Goal: Use online tool/utility: Utilize a website feature to perform a specific function

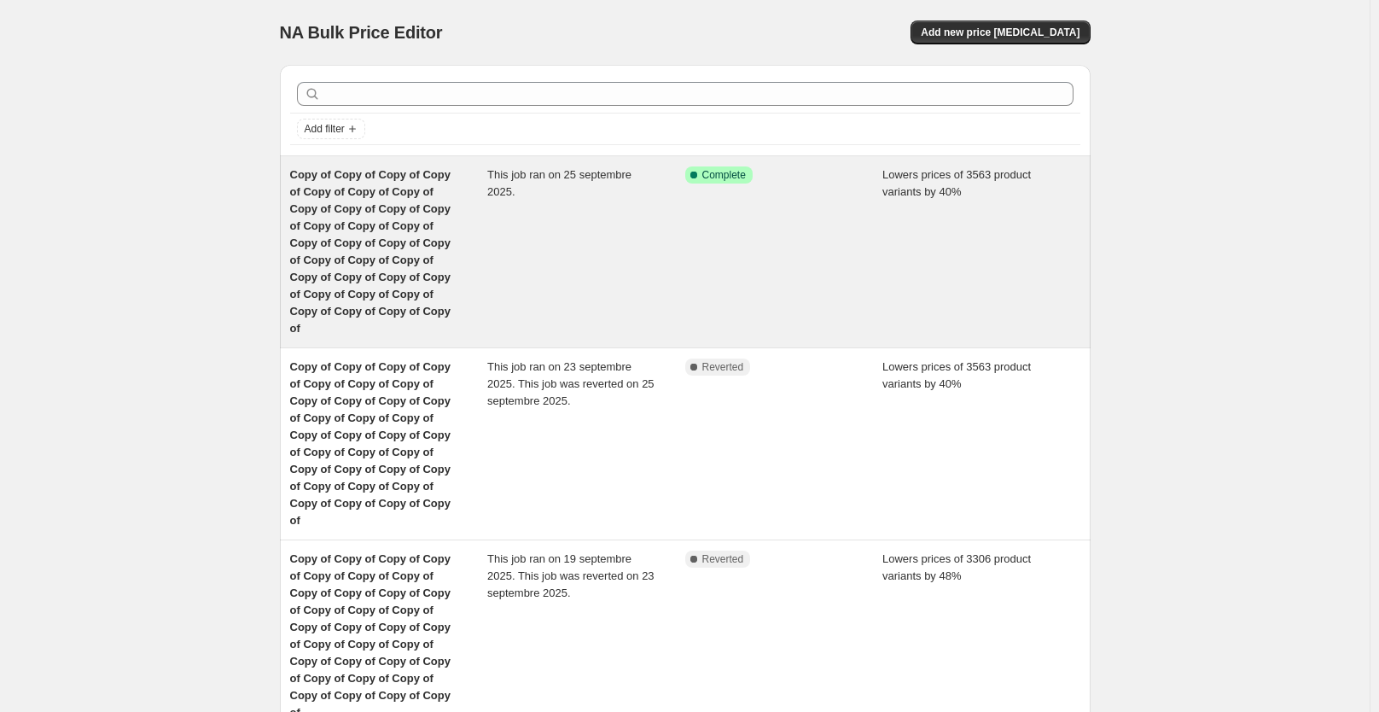
click at [480, 184] on div "Copy of Copy of Copy of Copy of Copy of Copy of Copy of Copy of Copy of Copy of…" at bounding box center [389, 251] width 198 height 171
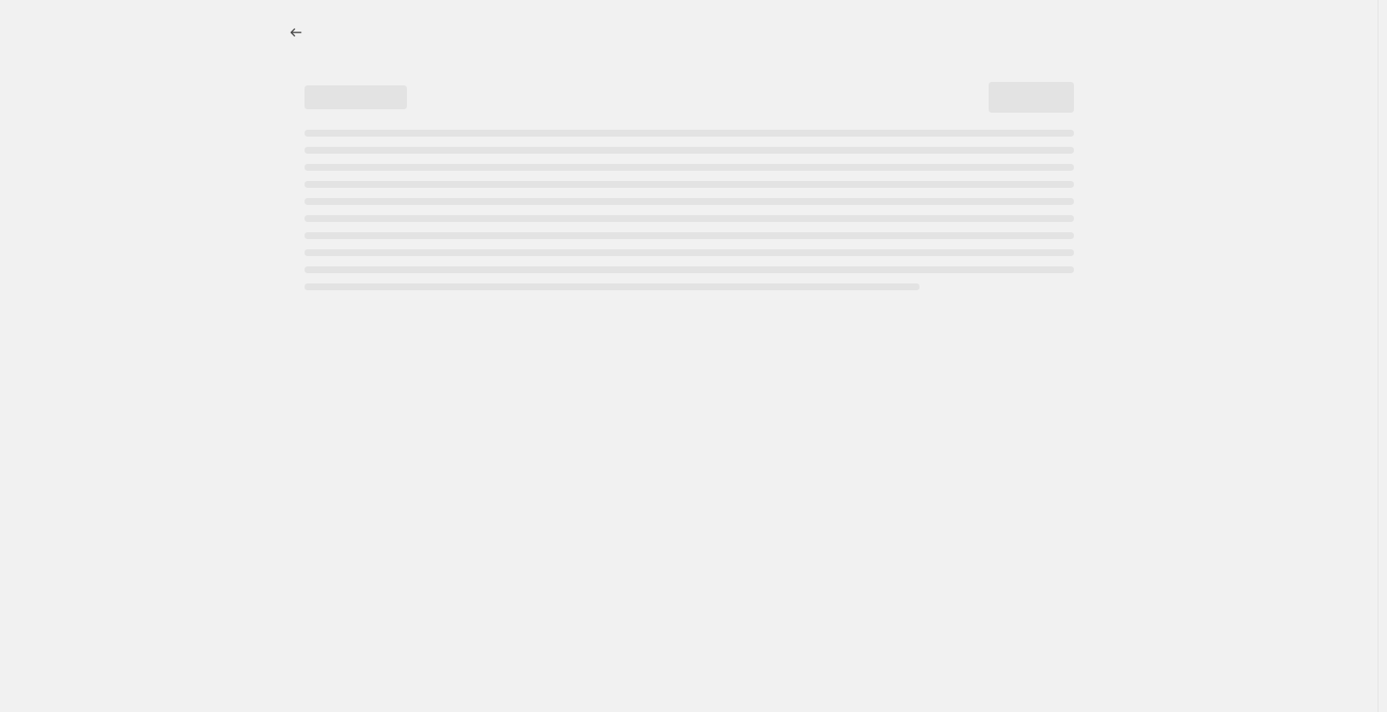
select select "percentage"
select select "not_equal"
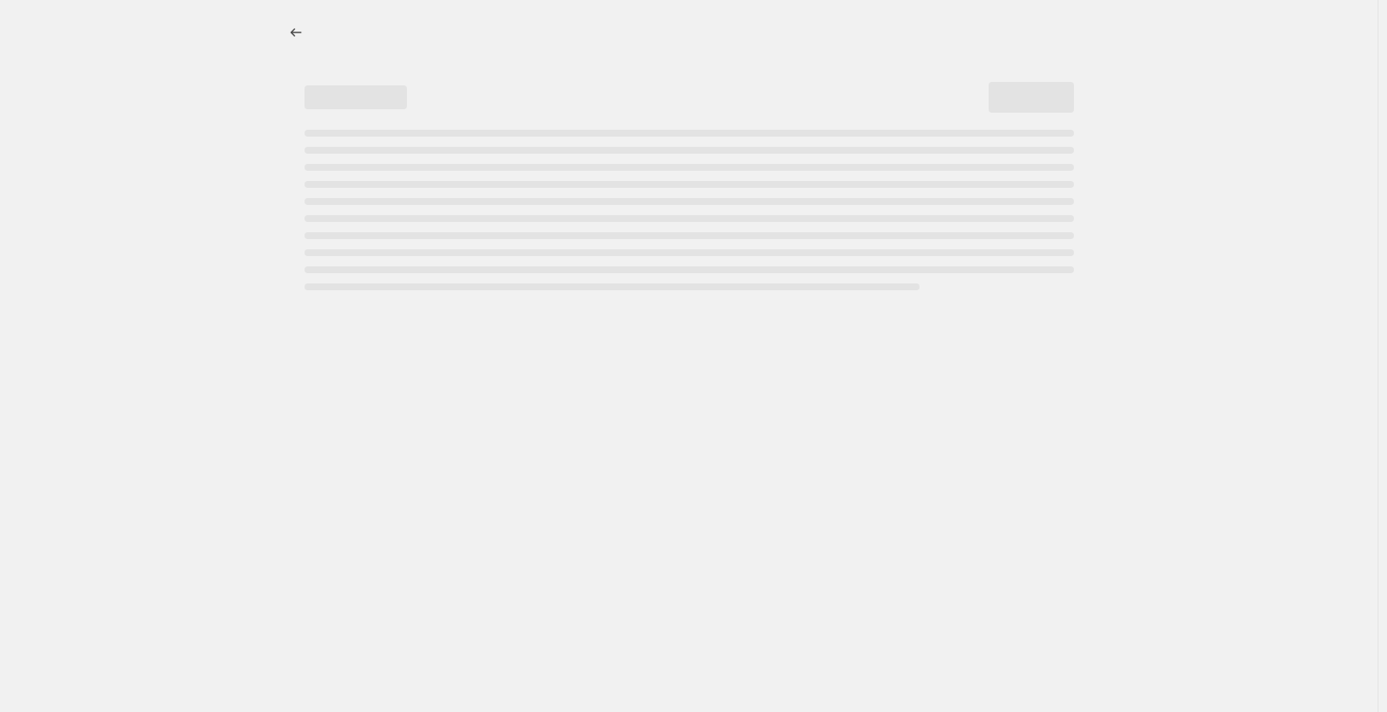
select select "not_equal"
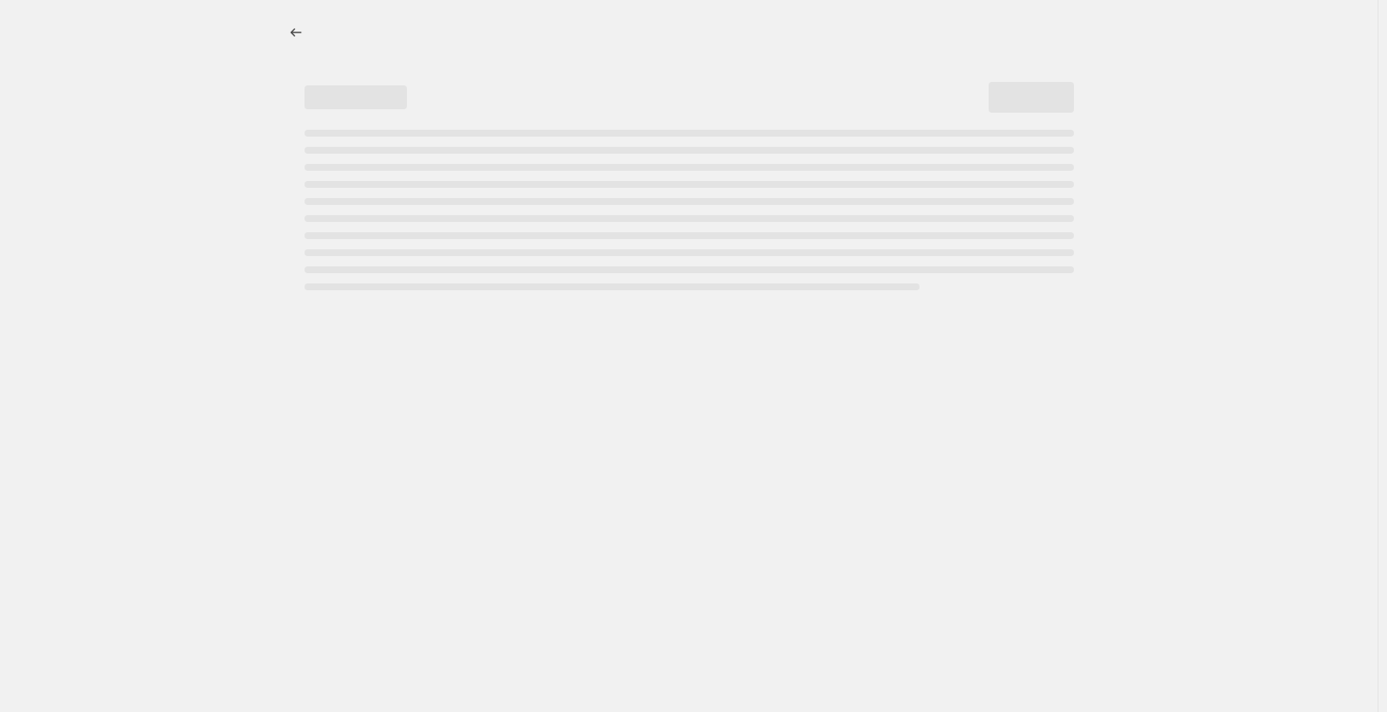
select select "not_equal"
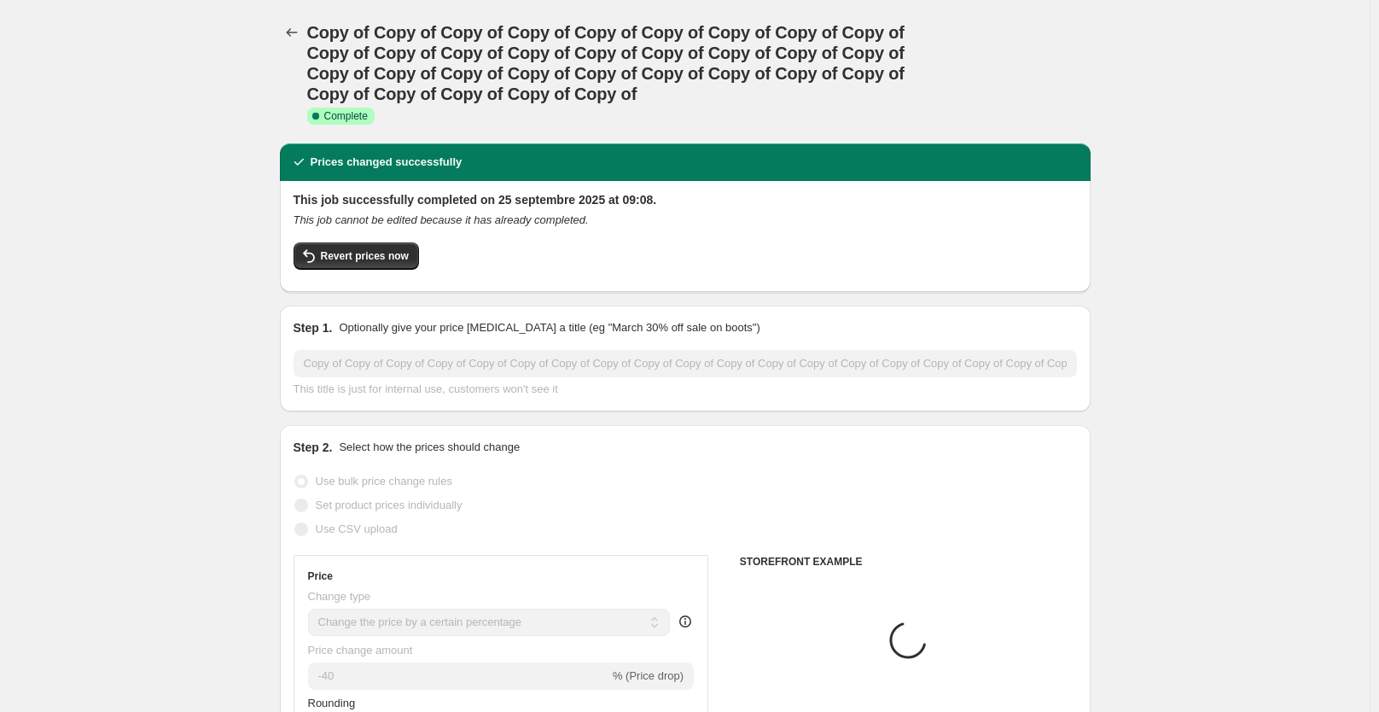
select select "collection"
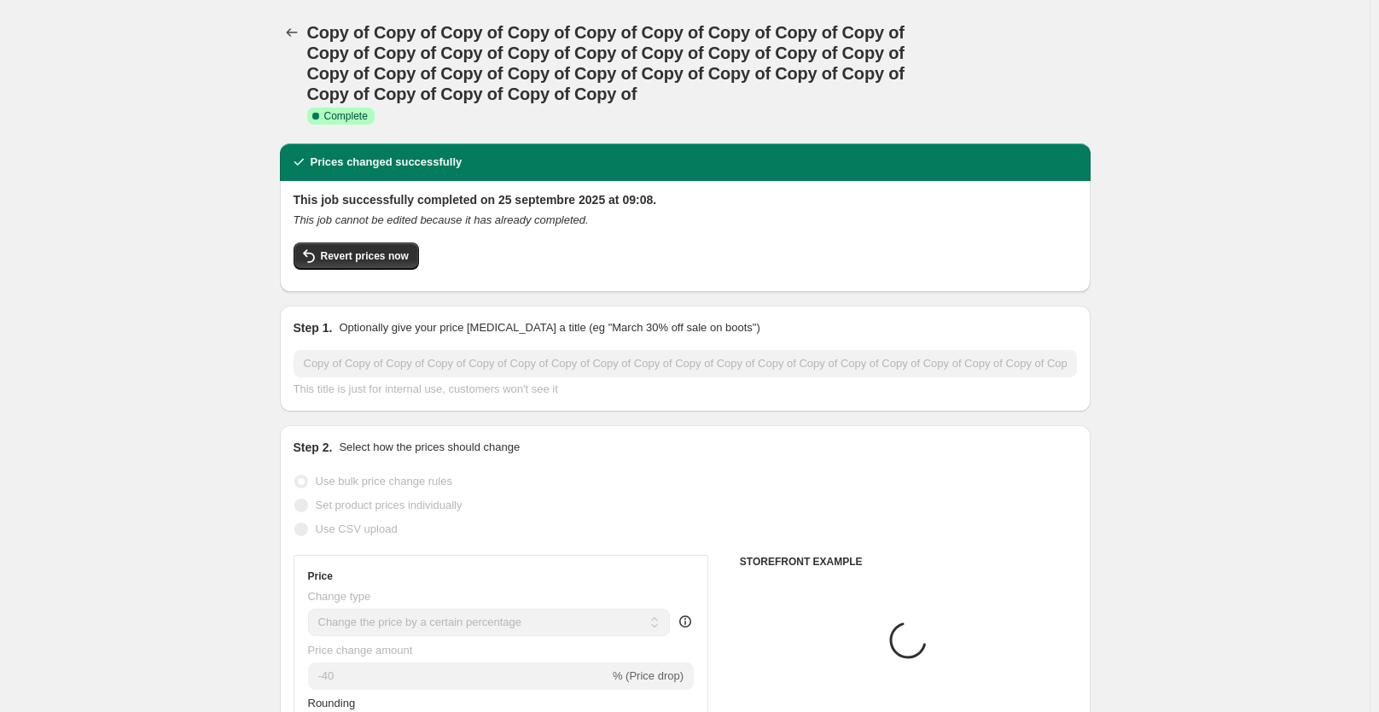
select select "collection"
select select "tag"
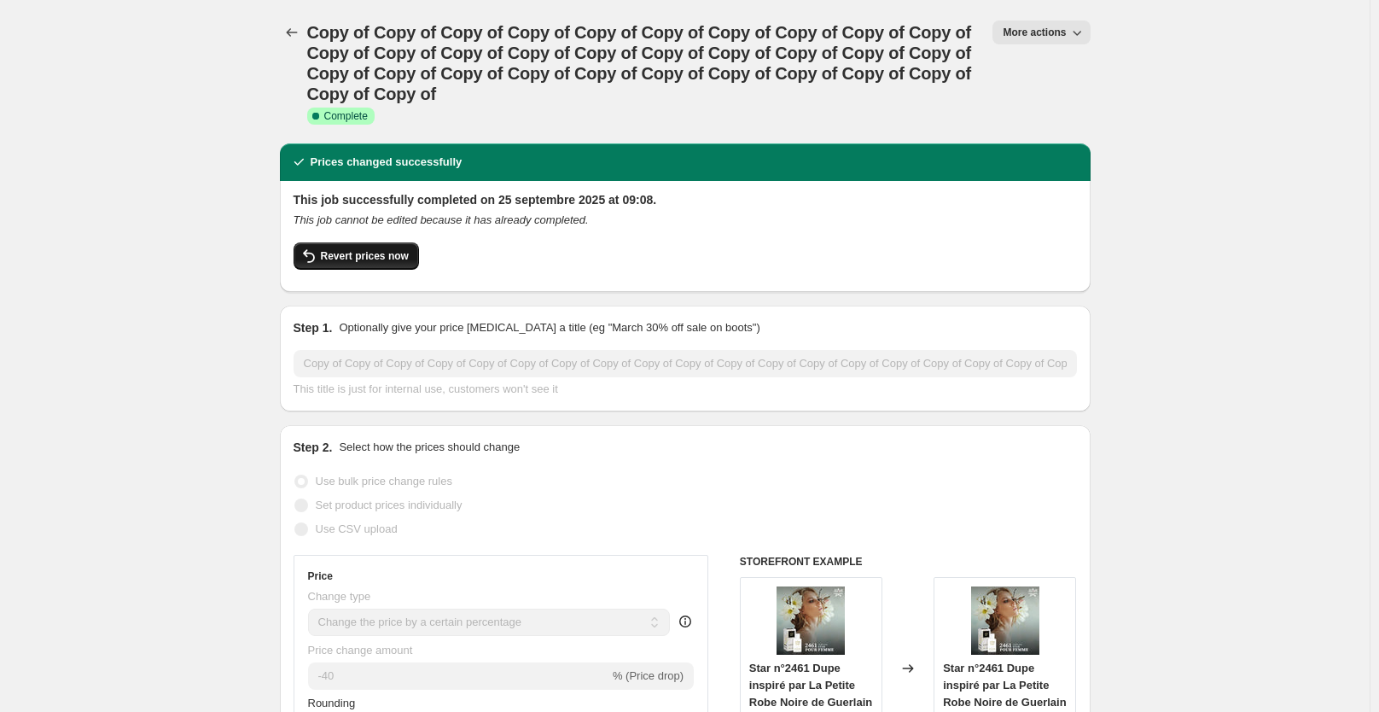
click at [384, 253] on span "Revert prices now" at bounding box center [365, 256] width 88 height 14
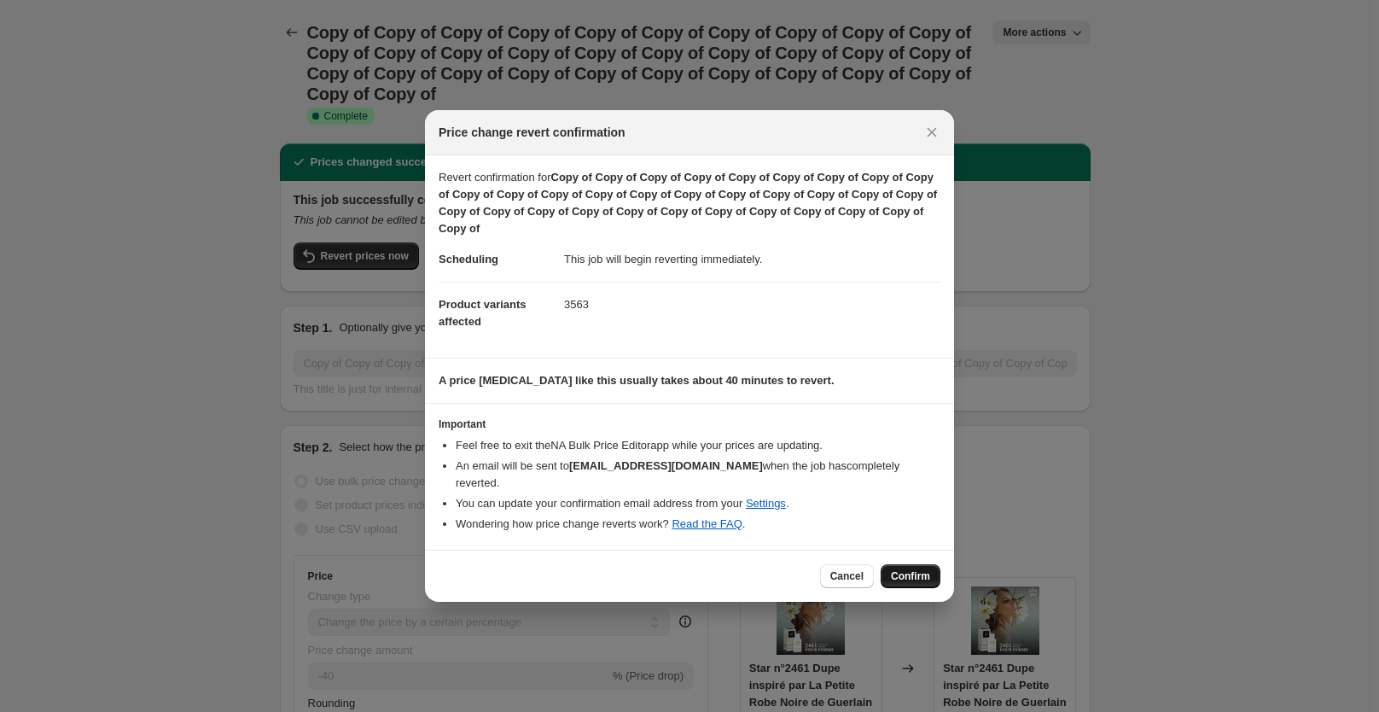
click at [911, 570] on span "Confirm" at bounding box center [910, 576] width 39 height 14
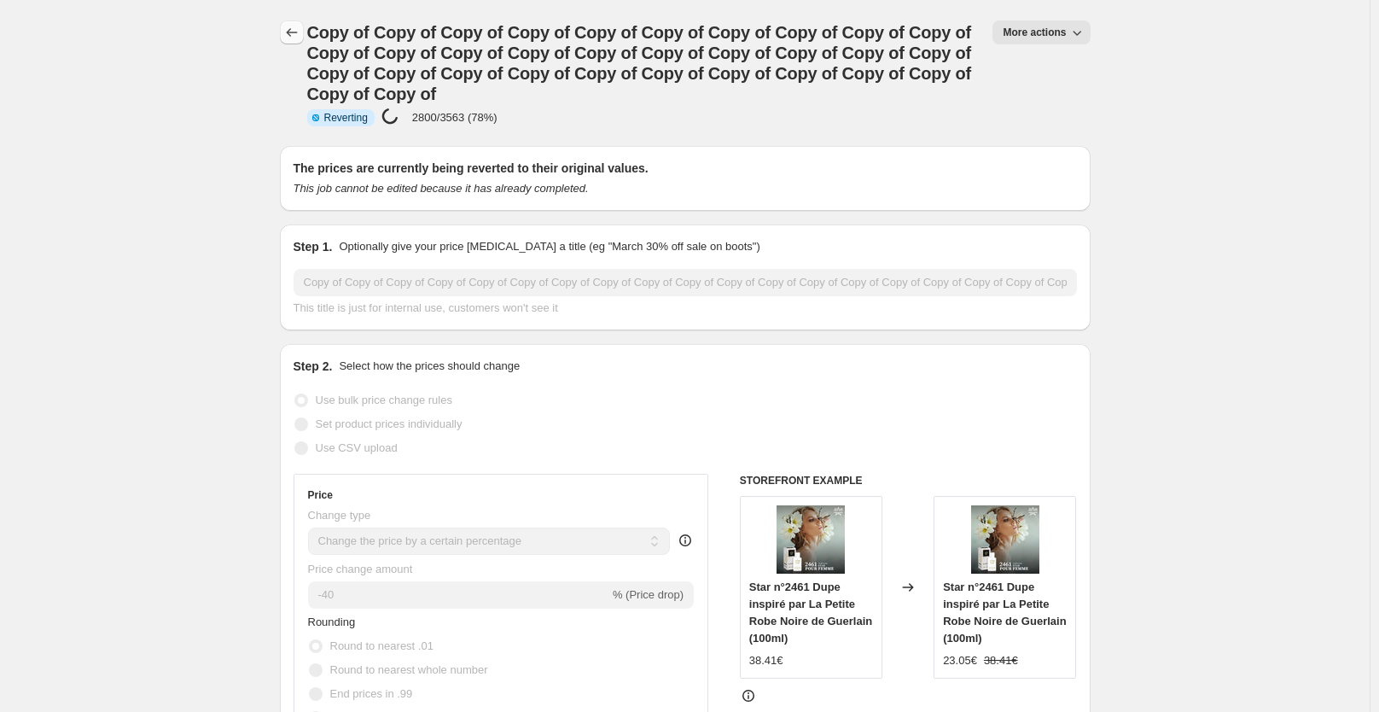
click at [292, 30] on icon "Price change jobs" at bounding box center [291, 32] width 17 height 17
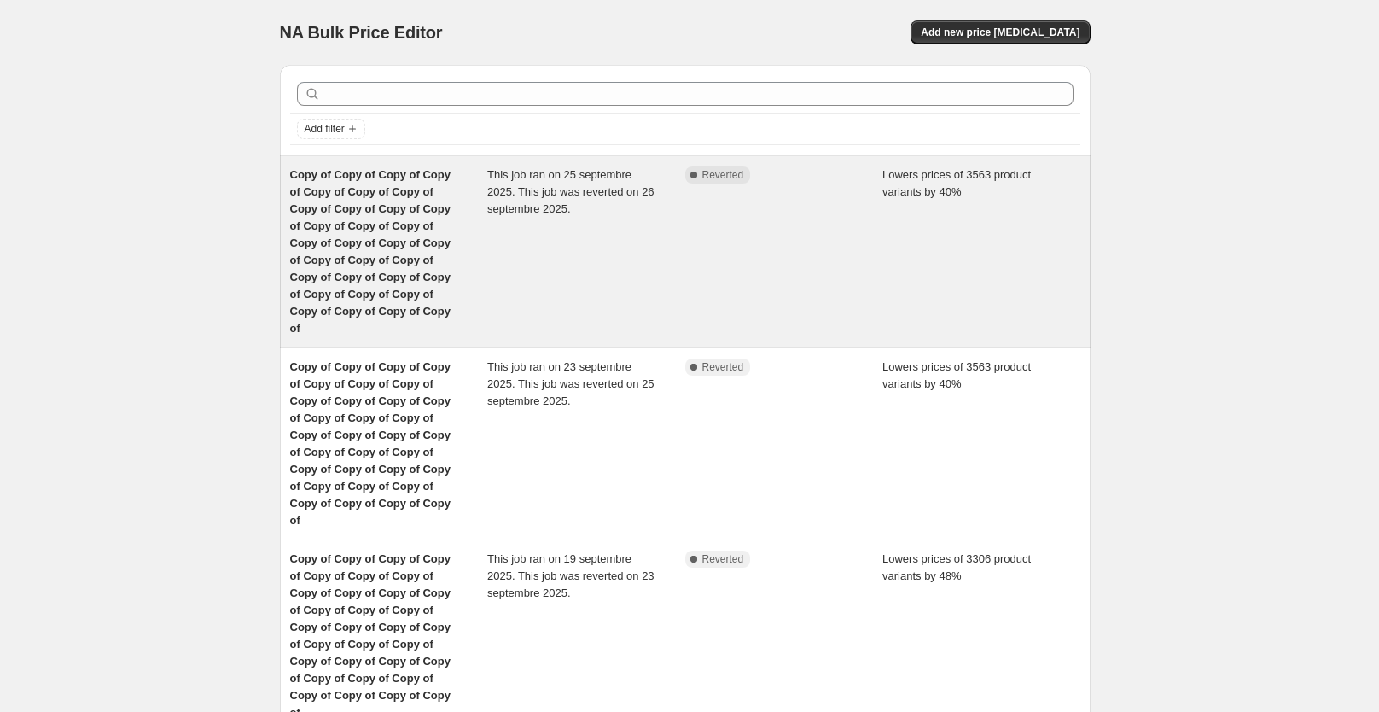
click at [536, 213] on span "This job ran on 25 septembre 2025. This job was reverted on 26 septembre 2025." at bounding box center [570, 191] width 167 height 47
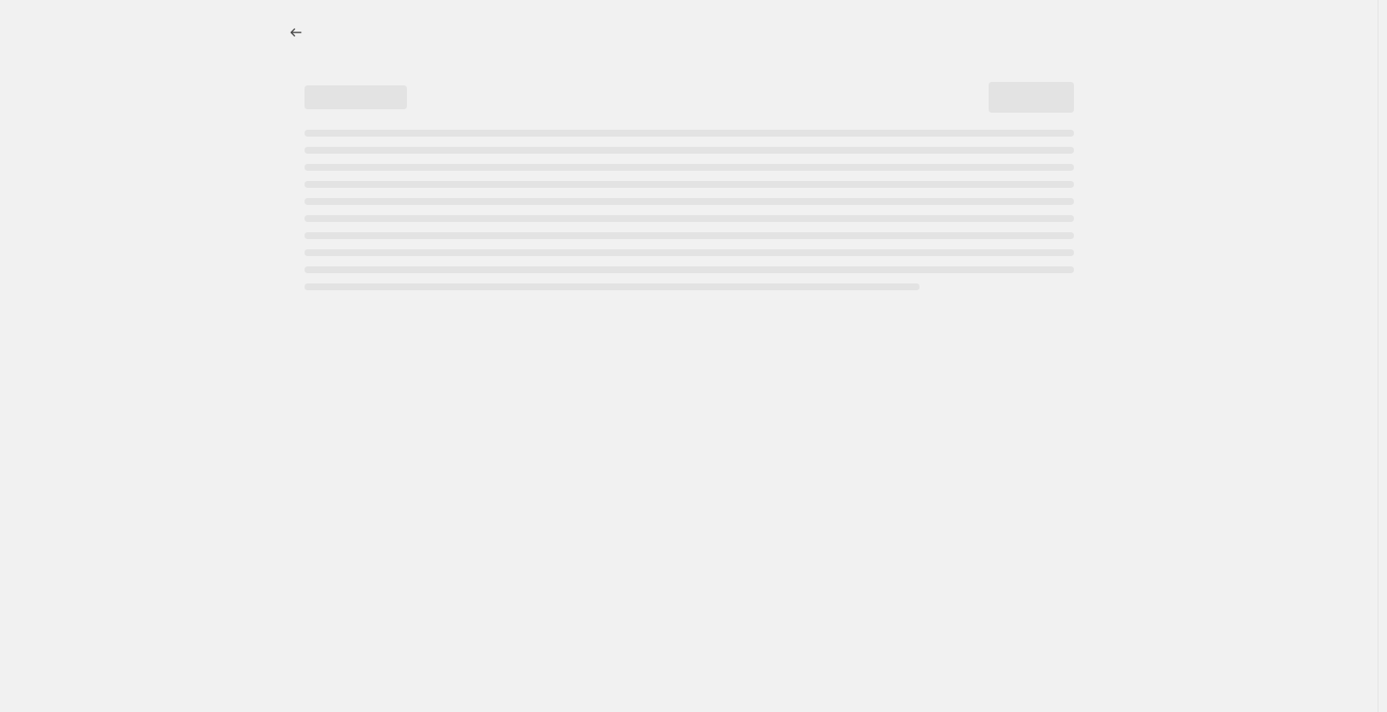
select select "percentage"
select select "collection"
select select "not_equal"
select select "collection"
select select "not_equal"
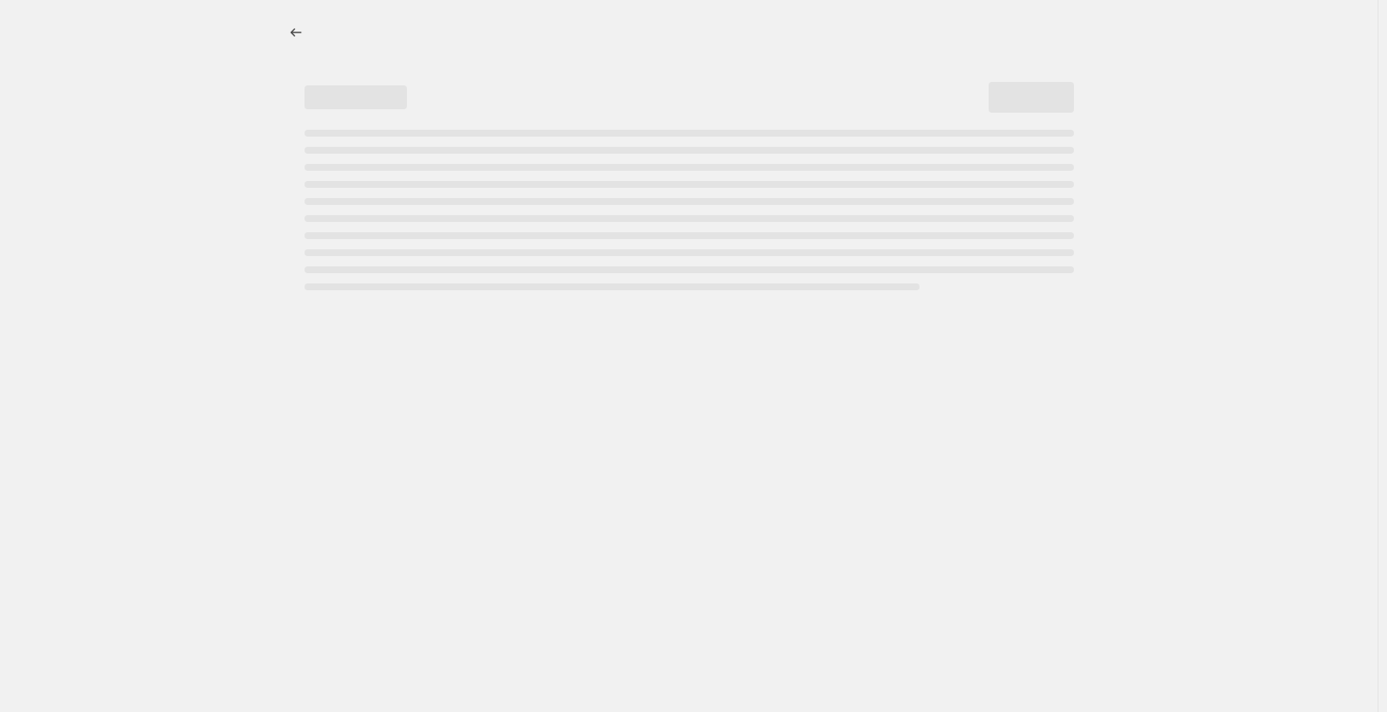
select select "collection"
select select "not_equal"
select select "collection"
select select "not_equal"
select select "collection"
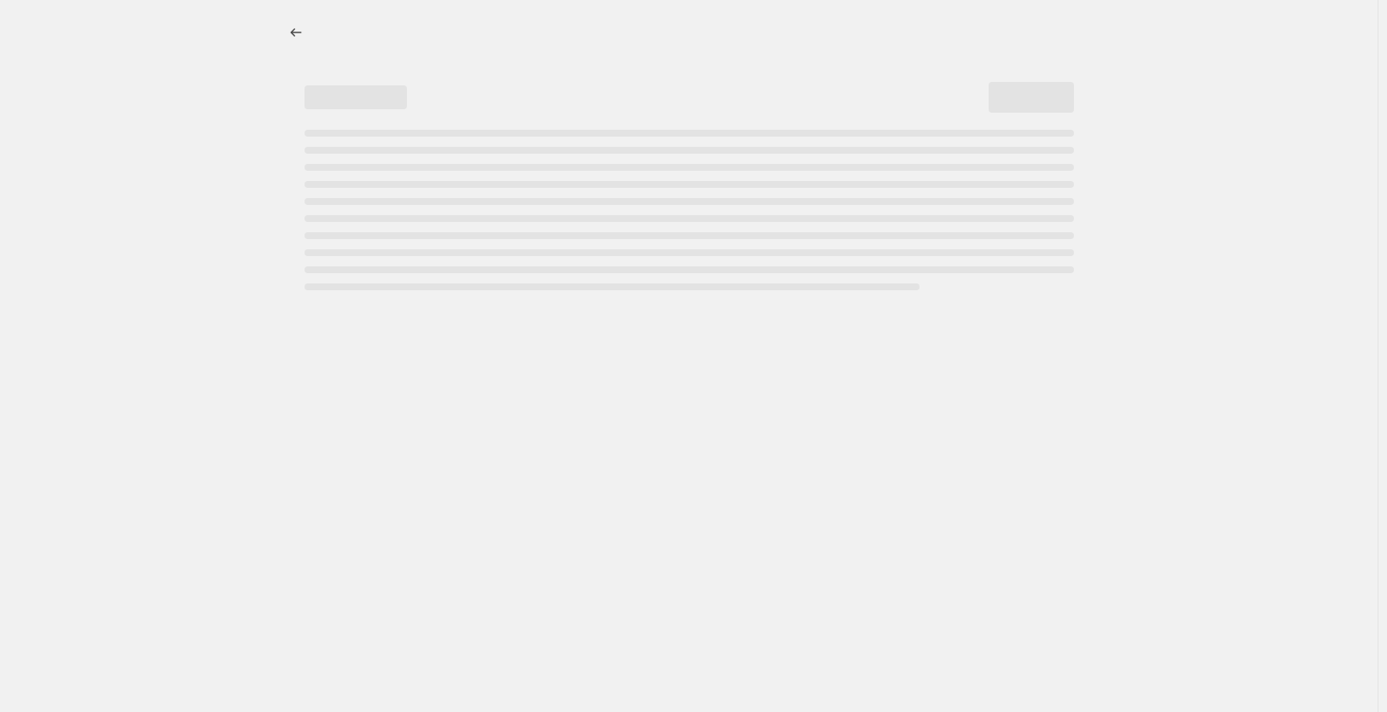
select select "not_equal"
select select "collection"
select select "not_equal"
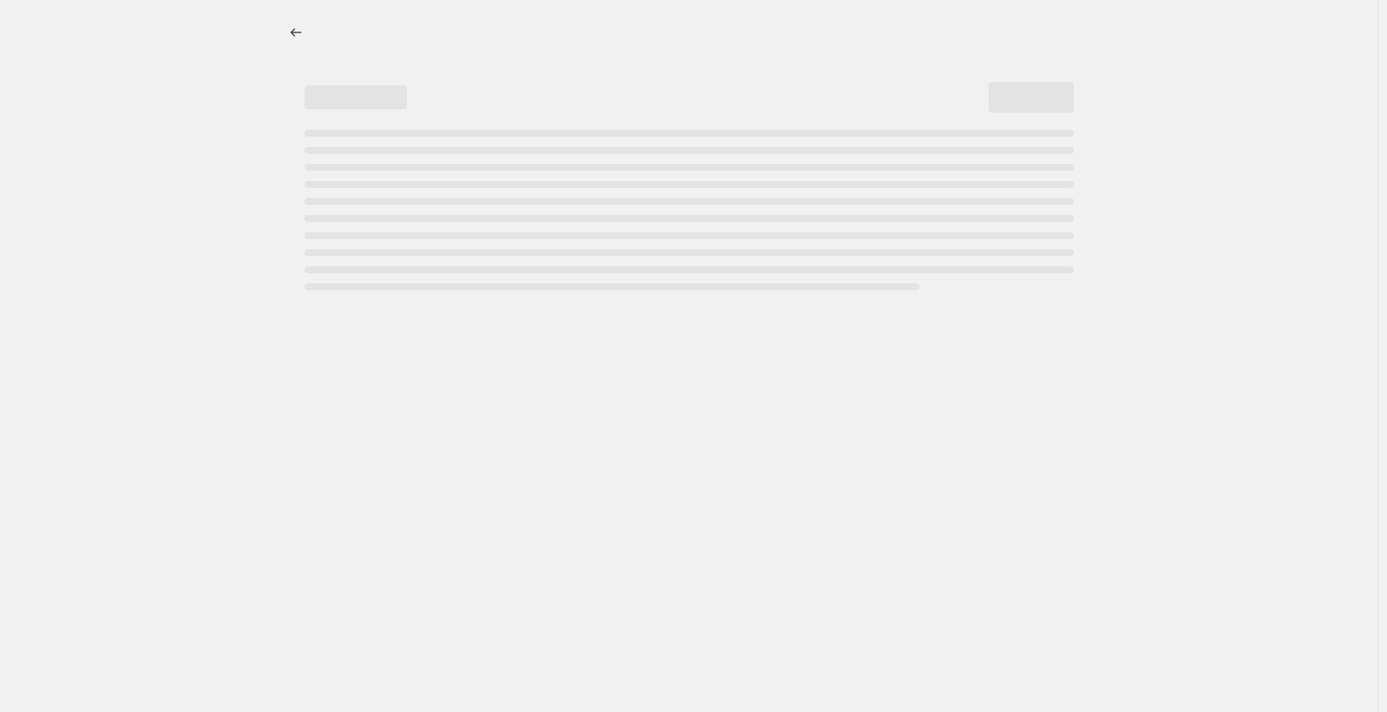
select select "not_equal"
select select "collection"
select select "not_equal"
select select "tag"
select select "not_equal"
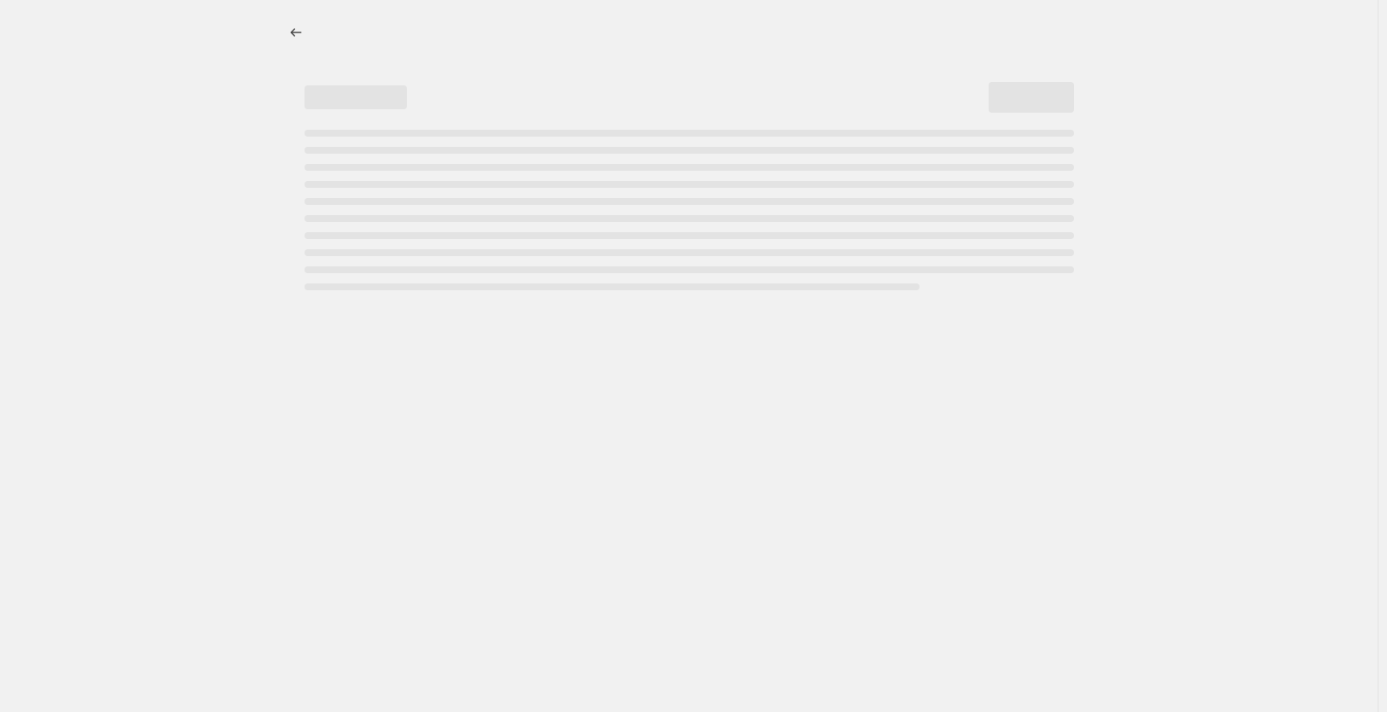
select select "not_equal"
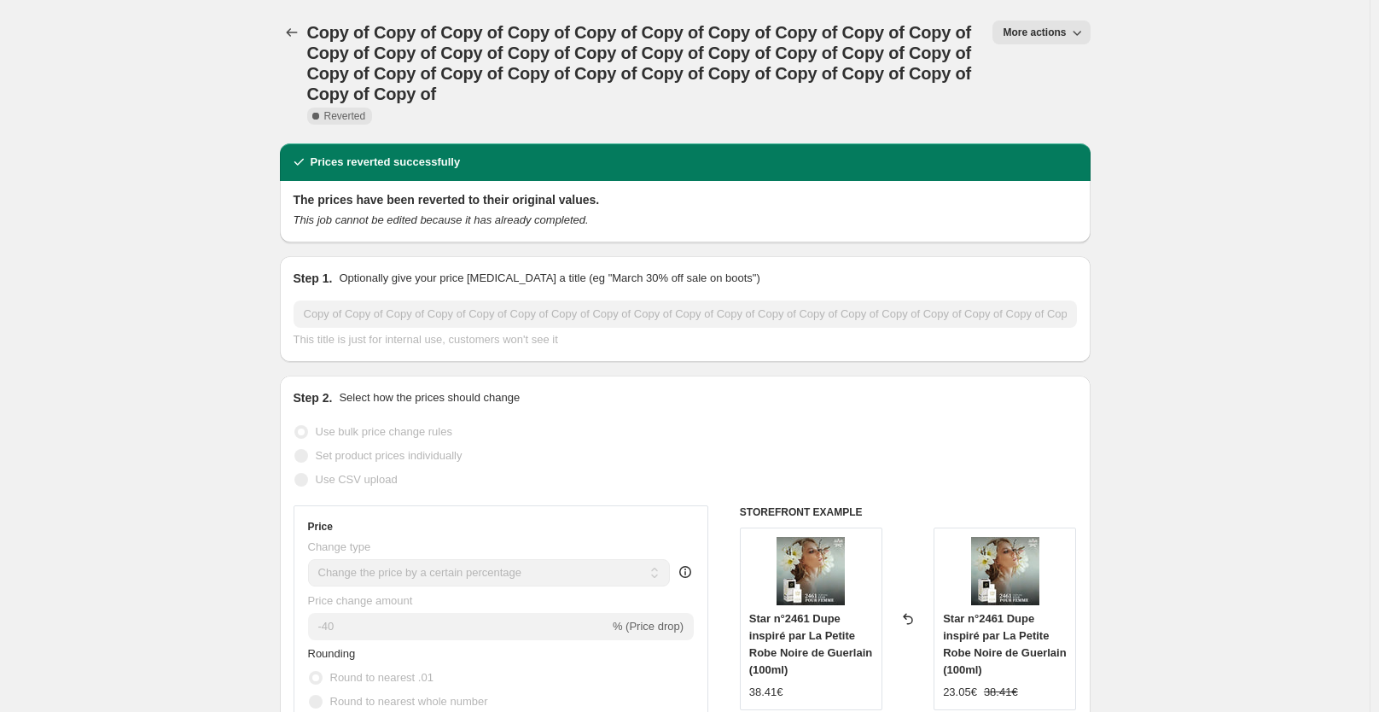
click at [1046, 26] on button "More actions" at bounding box center [1040, 32] width 97 height 24
click at [1049, 78] on button "Copy to new job" at bounding box center [1056, 67] width 103 height 27
select select "percentage"
select select "collection"
select select "not_equal"
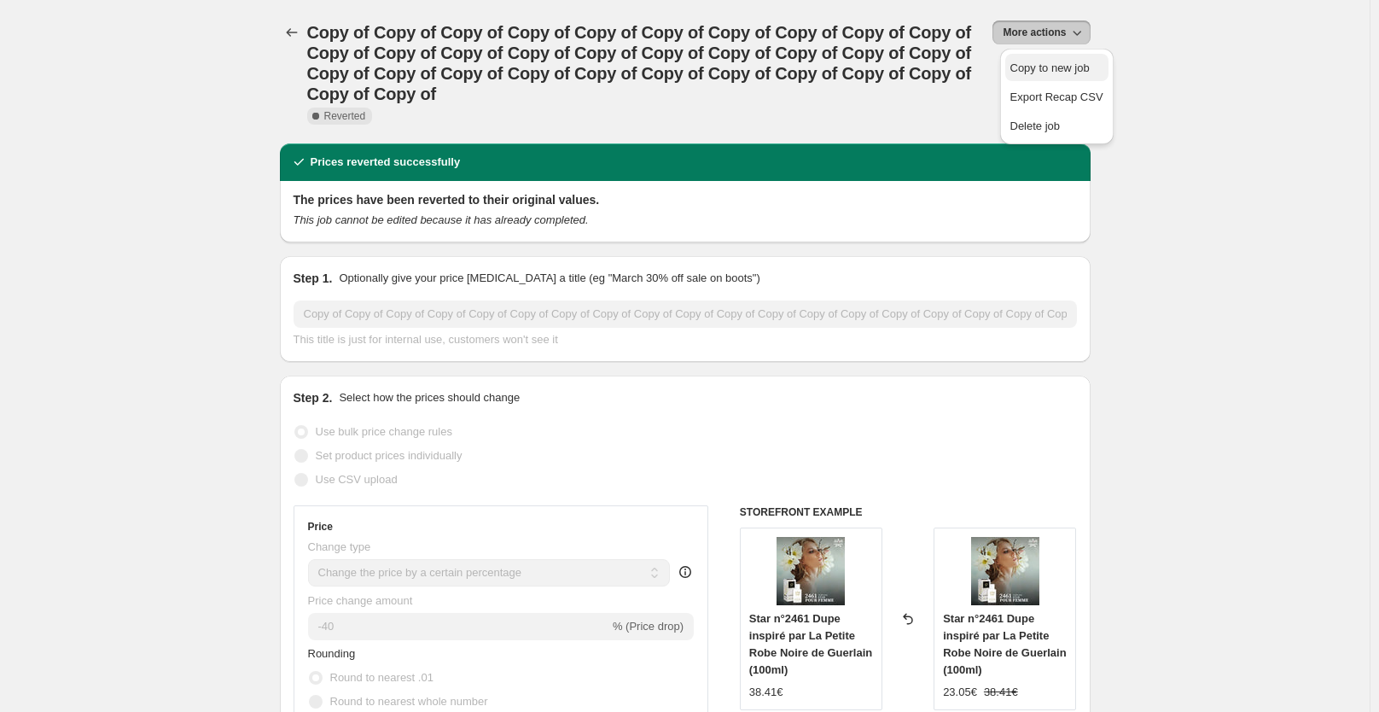
select select "collection"
select select "not_equal"
select select "collection"
select select "not_equal"
select select "collection"
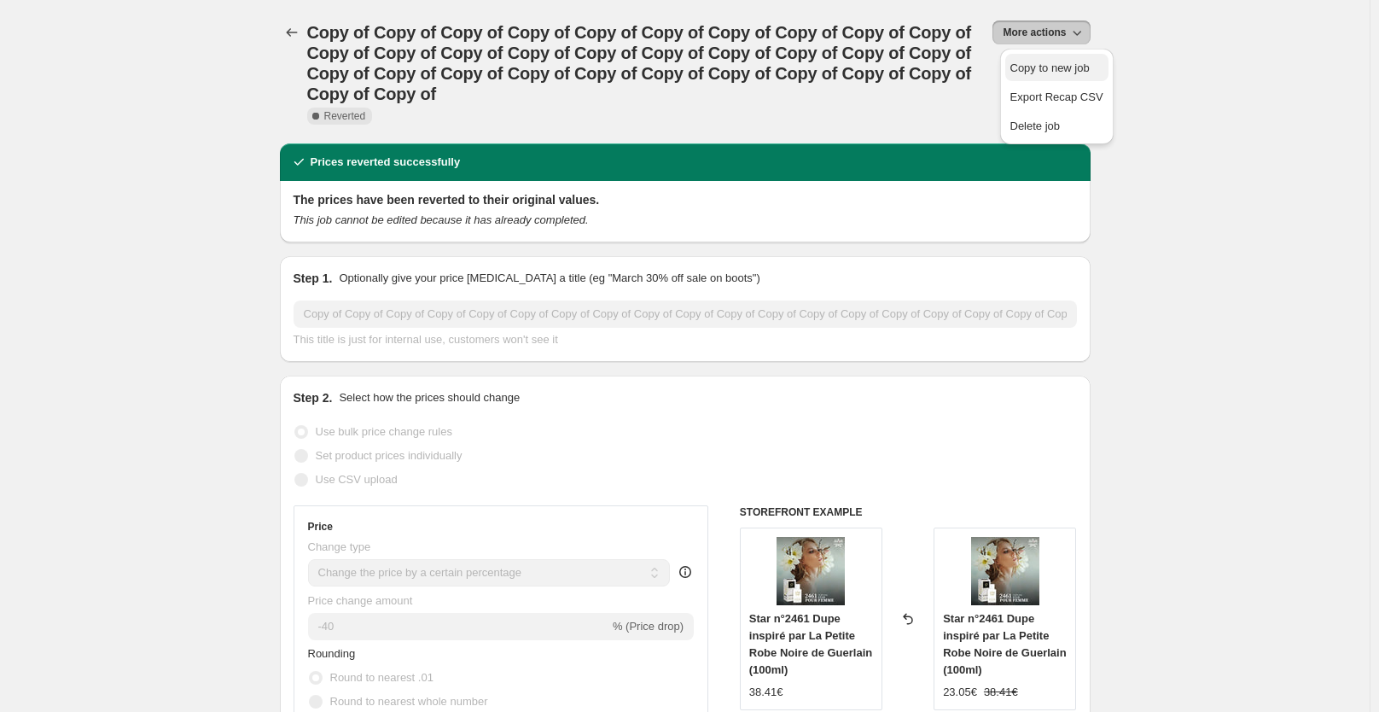
select select "not_equal"
select select "collection"
select select "not_equal"
select select "collection"
select select "not_equal"
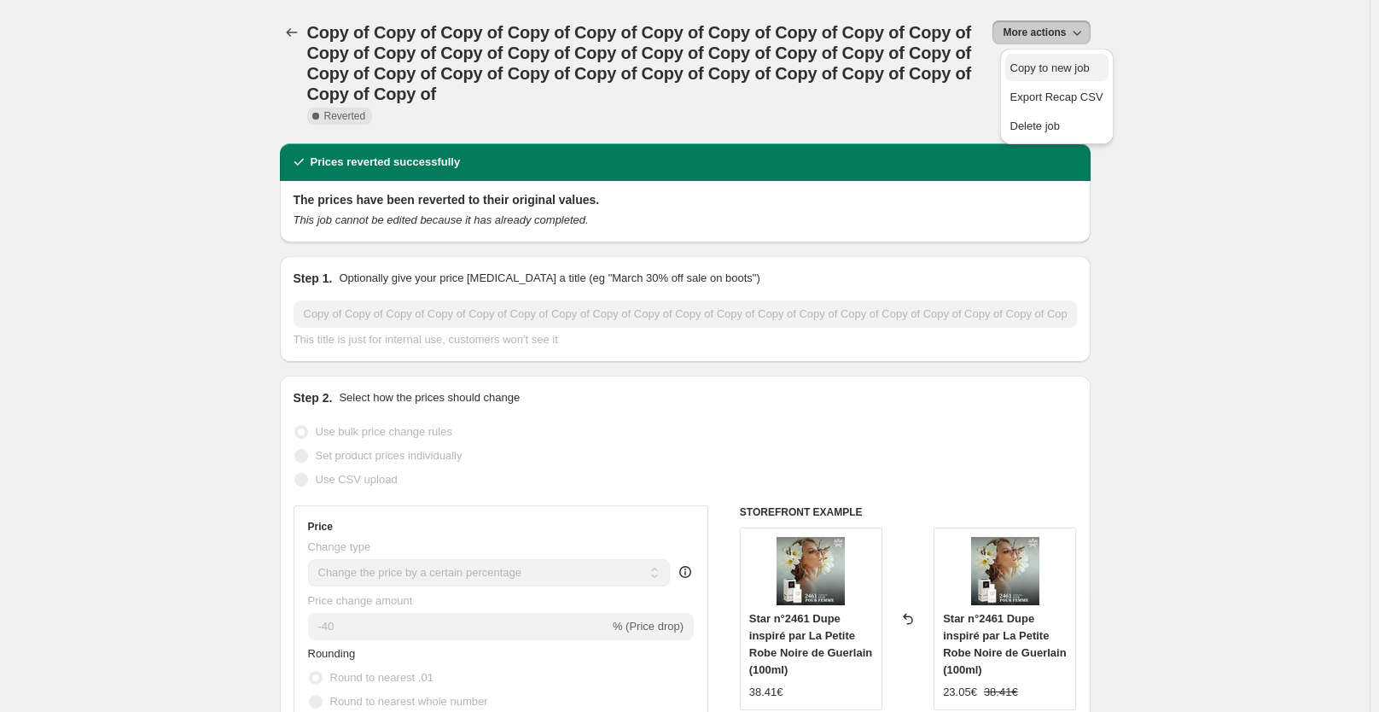
select select "not_equal"
select select "collection"
select select "not_equal"
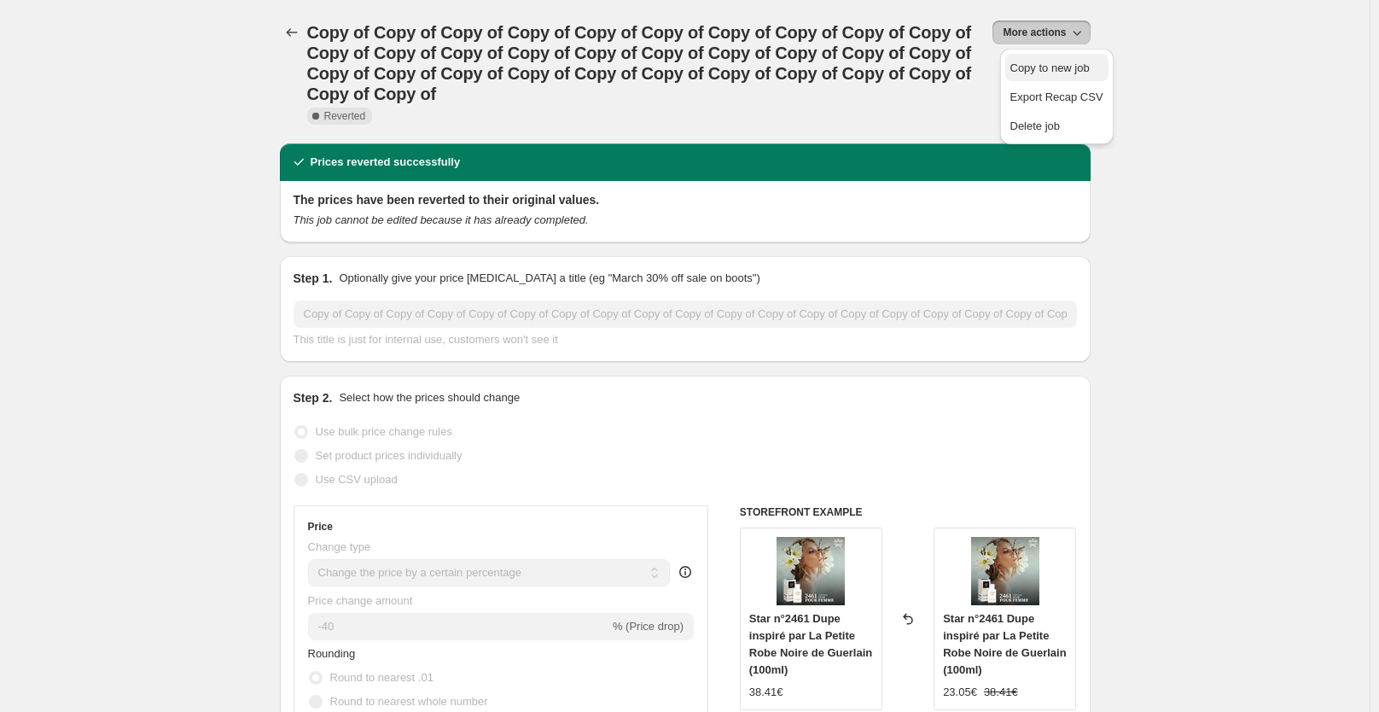
select select "tag"
select select "not_equal"
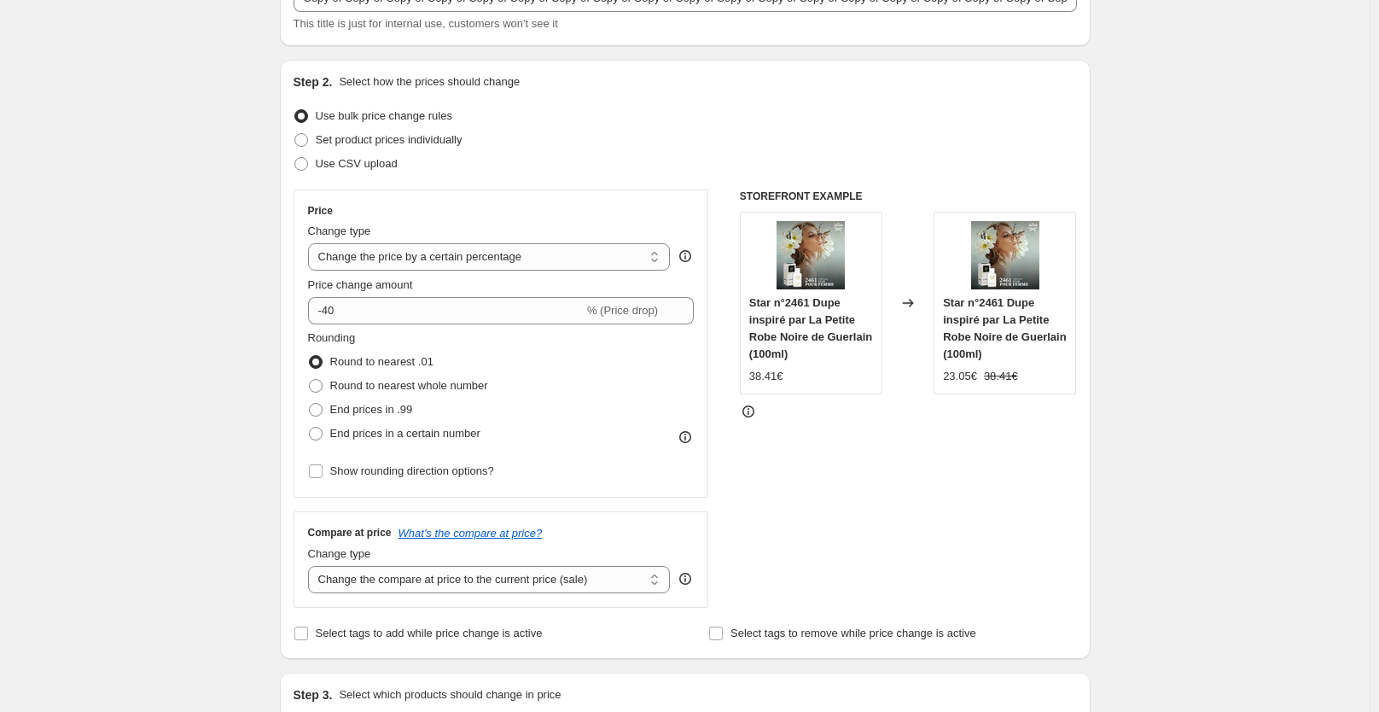
scroll to position [125, 0]
click at [392, 413] on span "End prices in .99" at bounding box center [371, 408] width 83 height 13
click at [310, 403] on input "End prices in .99" at bounding box center [309, 402] width 1 height 1
radio input "true"
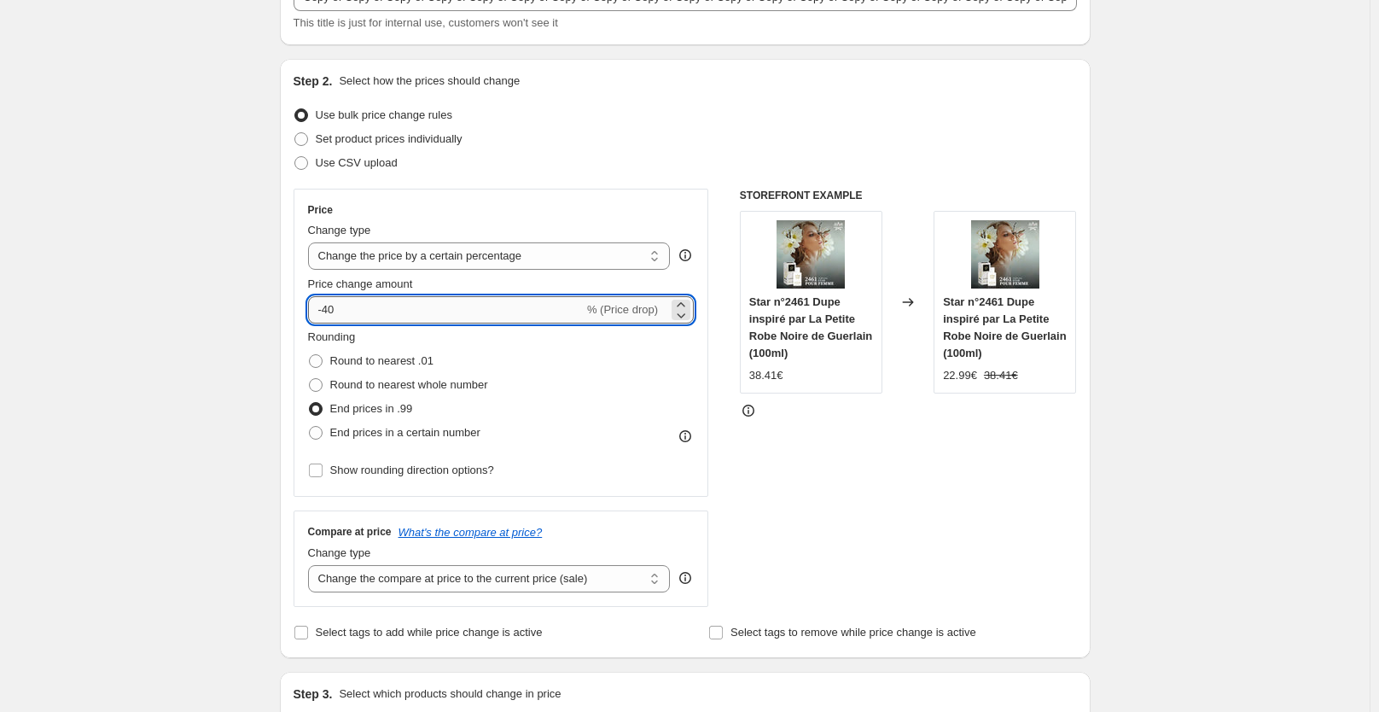
click at [362, 311] on input "-40" at bounding box center [446, 309] width 276 height 27
type input "-48"
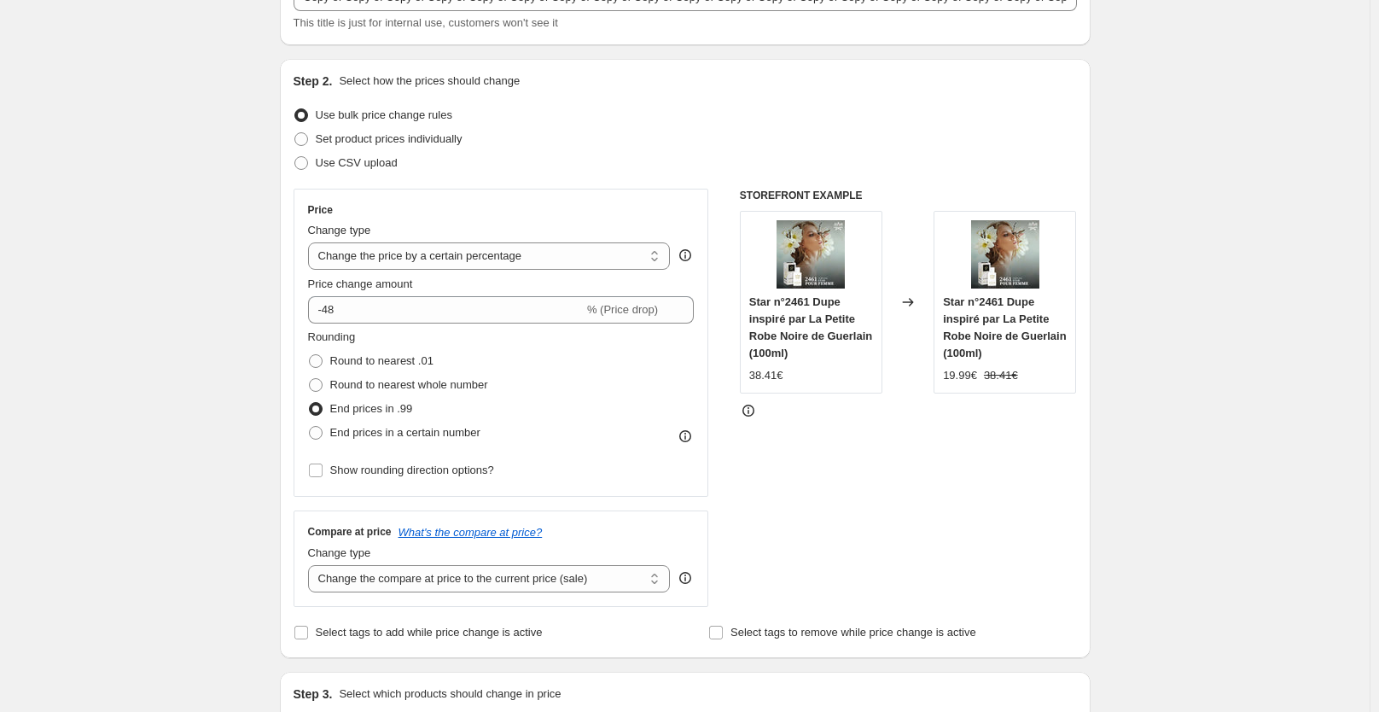
click at [809, 514] on div "STOREFRONT EXAMPLE Star n°2461 Dupe inspiré par La Petite Robe Noire de Guerlai…" at bounding box center [908, 398] width 337 height 418
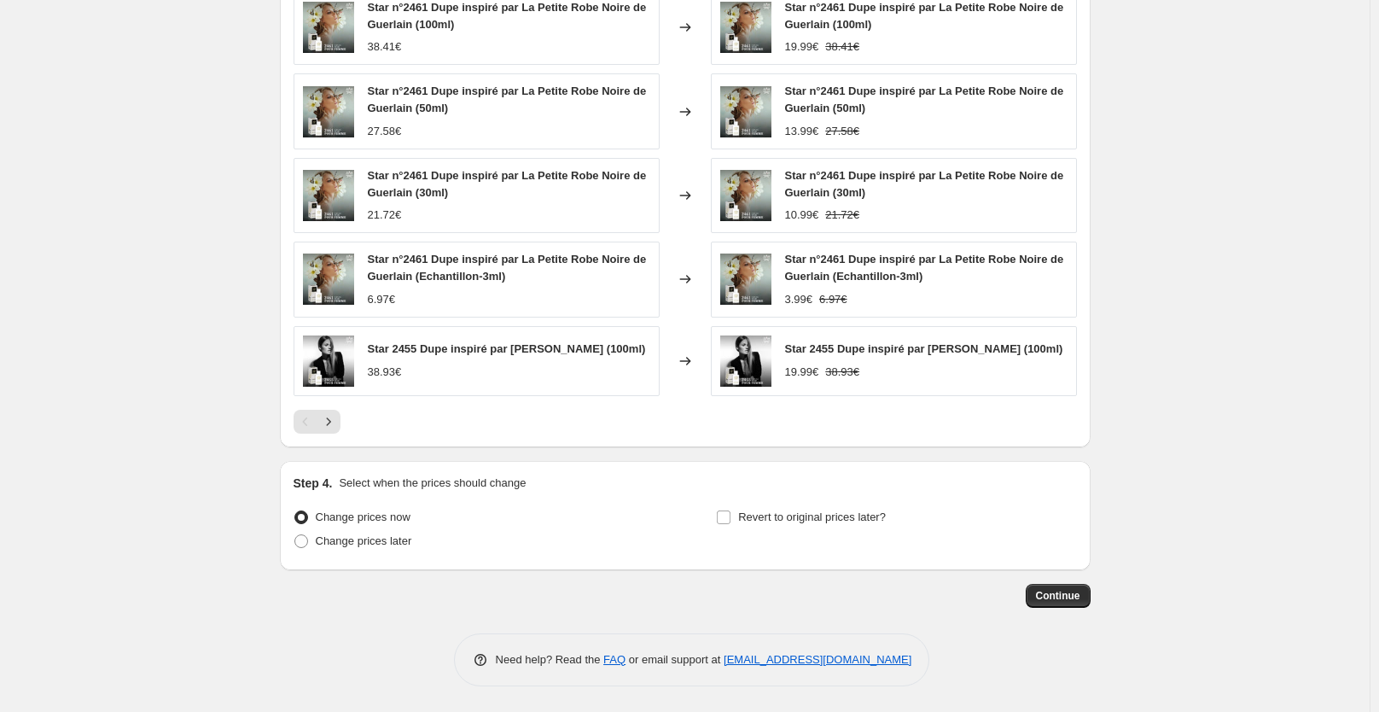
scroll to position [1626, 0]
click at [1066, 599] on span "Continue" at bounding box center [1058, 596] width 44 height 14
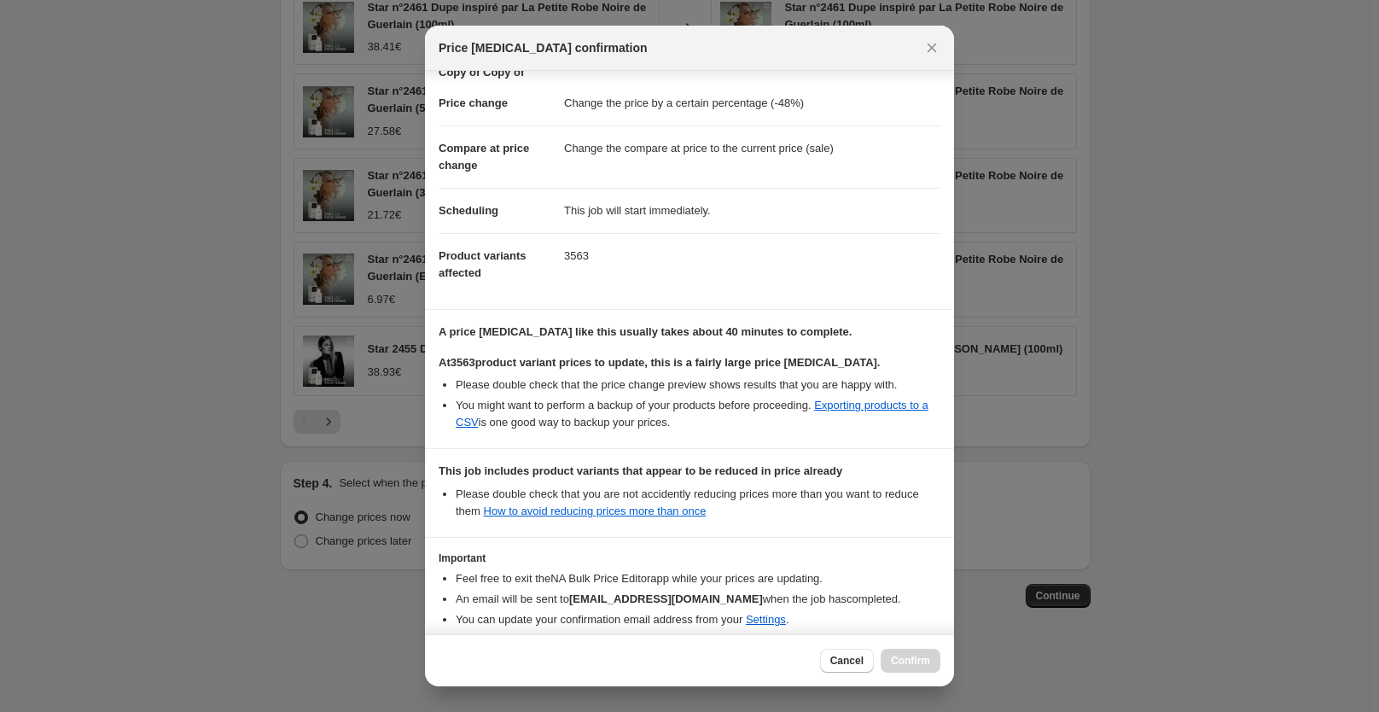
scroll to position [152, 0]
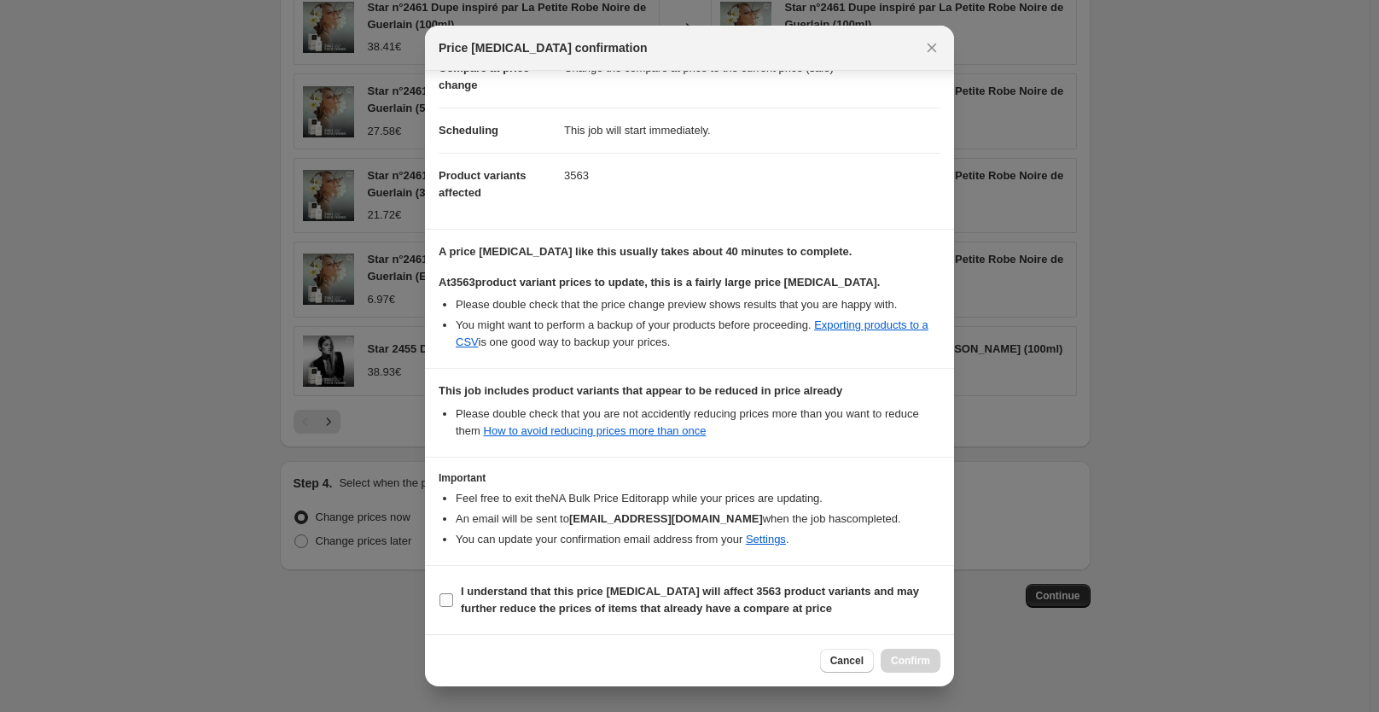
click at [721, 589] on b "I understand that this price [MEDICAL_DATA] will affect 3563 product variants a…" at bounding box center [690, 599] width 458 height 30
click at [453, 593] on input "I understand that this price [MEDICAL_DATA] will affect 3563 product variants a…" at bounding box center [446, 600] width 14 height 14
checkbox input "true"
click at [899, 662] on span "Confirm" at bounding box center [910, 661] width 39 height 14
type input "Copy of Copy of Copy of Copy of Copy of Copy of Copy of Copy of Copy of Copy of…"
